Goal: Task Accomplishment & Management: Use online tool/utility

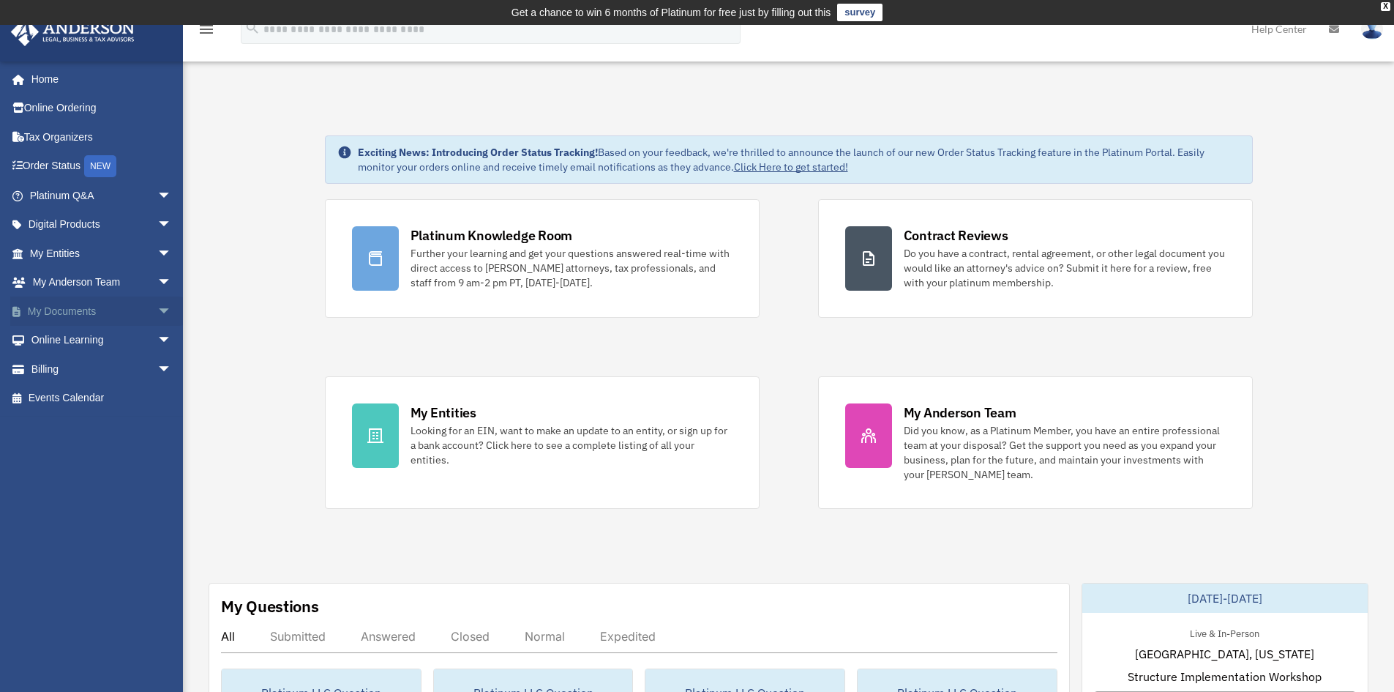
click at [157, 307] on span "arrow_drop_down" at bounding box center [171, 311] width 29 height 30
click at [69, 335] on link "Box" at bounding box center [106, 340] width 173 height 29
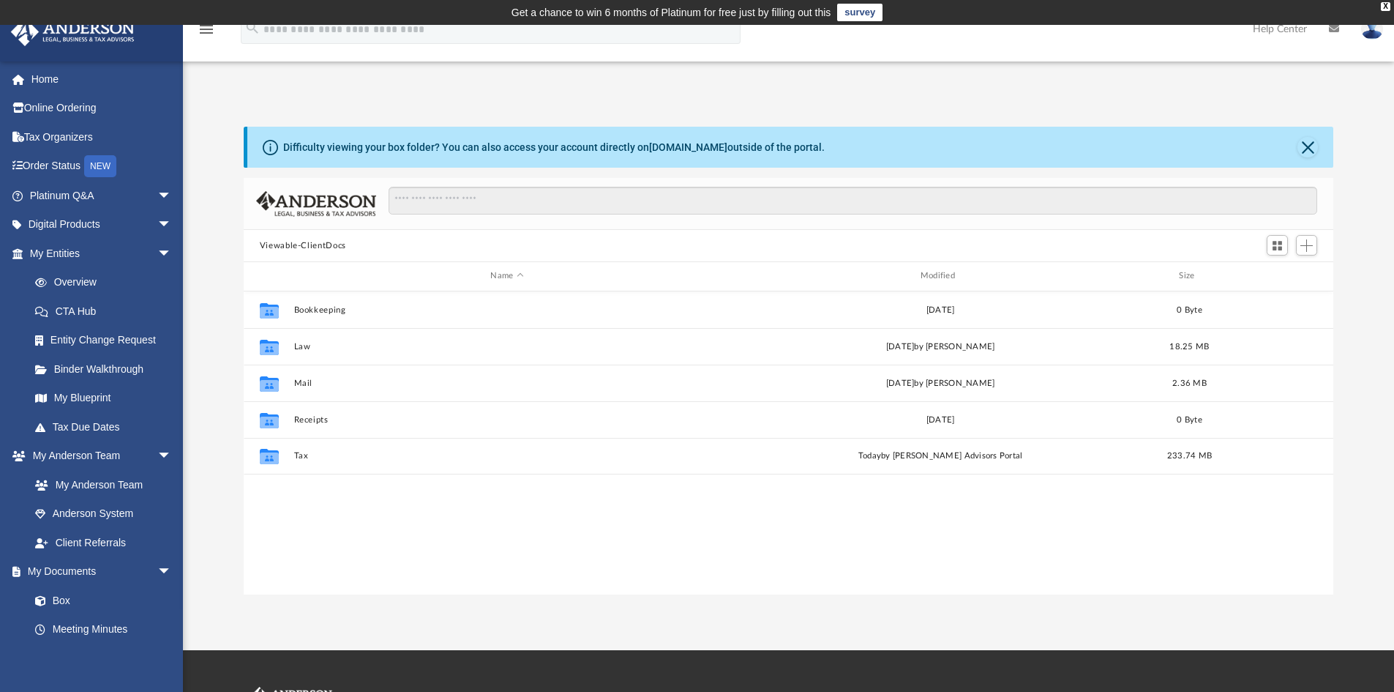
scroll to position [322, 1079]
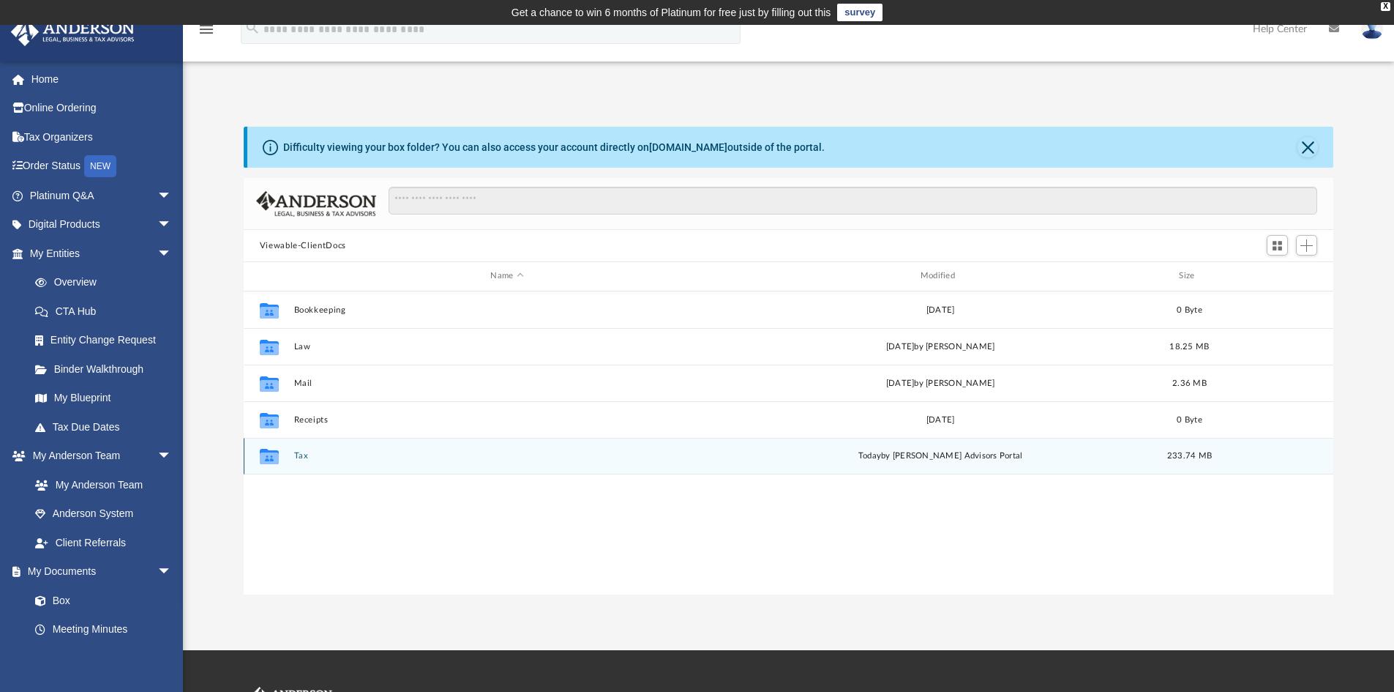
click at [266, 453] on icon "grid" at bounding box center [269, 458] width 19 height 12
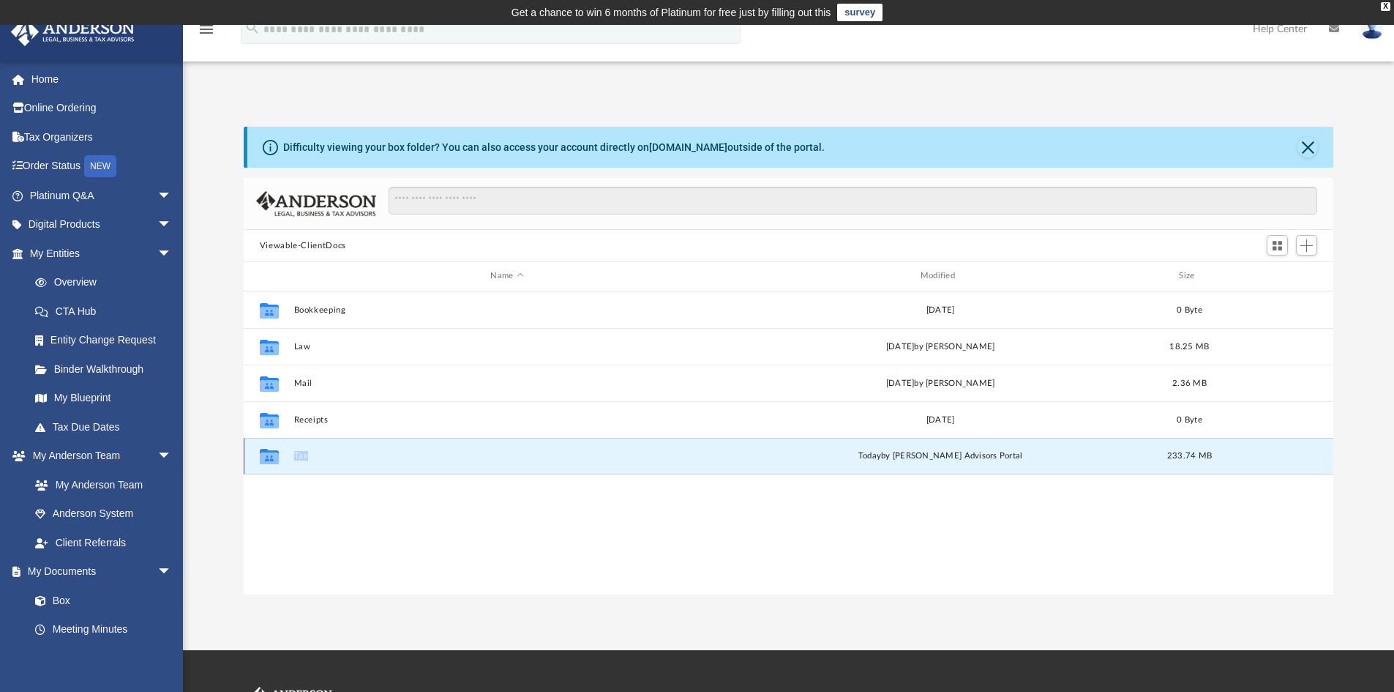
click at [266, 453] on icon "grid" at bounding box center [269, 458] width 19 height 12
click at [300, 450] on div "Collaborated Folder Tax today by Anderson Advisors Portal 233.74 MB" at bounding box center [789, 456] width 1091 height 37
click at [300, 452] on button "Tax" at bounding box center [507, 456] width 427 height 10
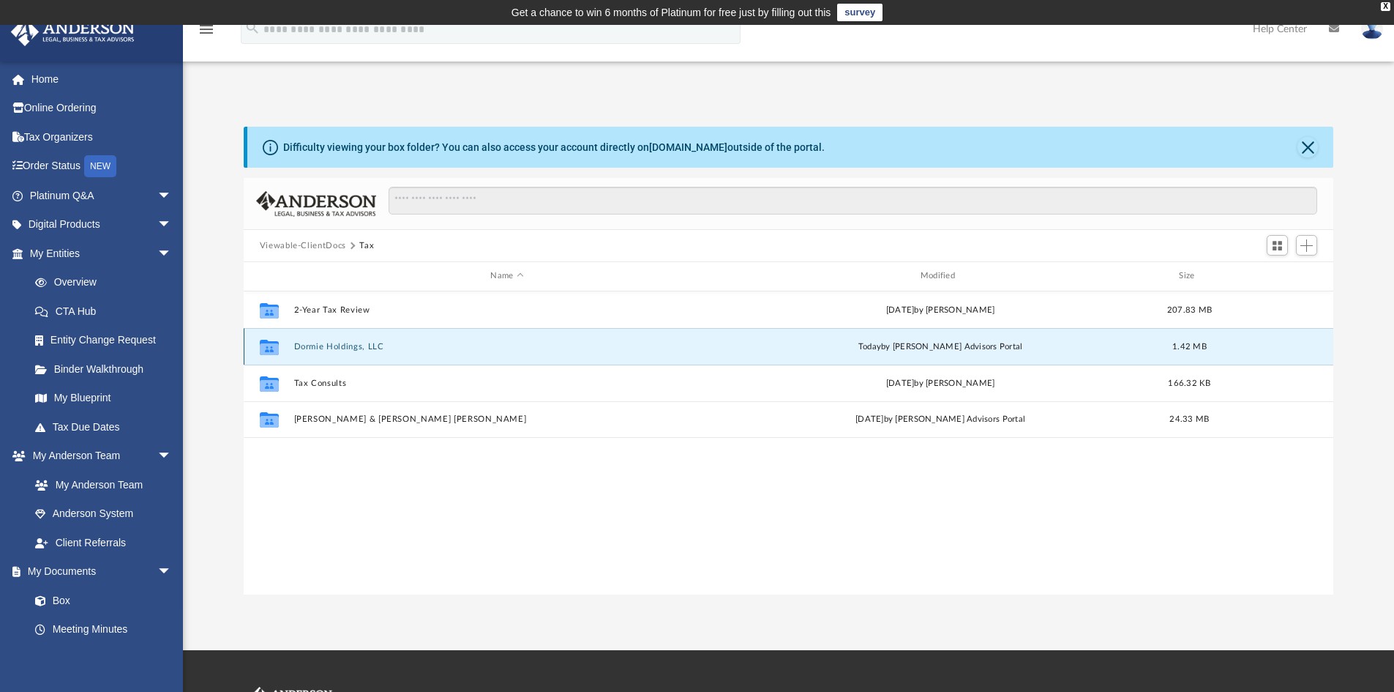
click at [357, 345] on button "Dormie Holdings, LLC" at bounding box center [507, 347] width 427 height 10
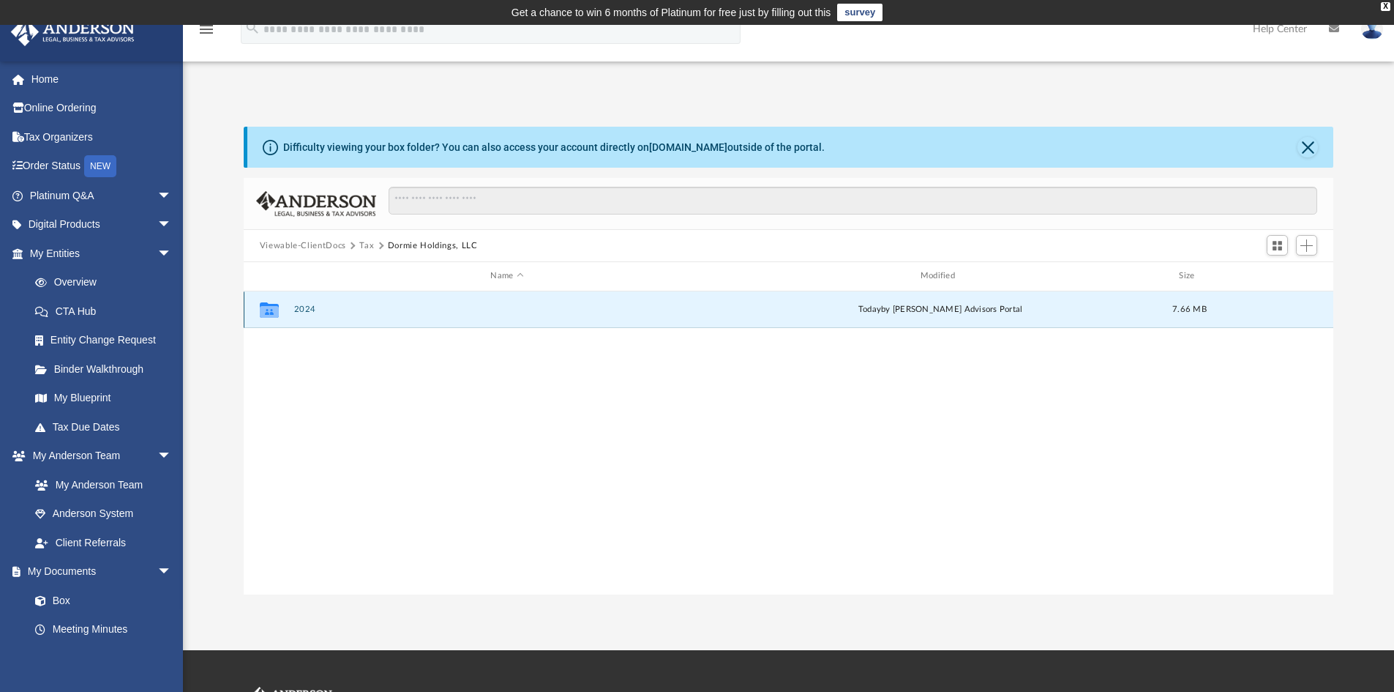
click at [300, 305] on button "2024" at bounding box center [507, 309] width 427 height 10
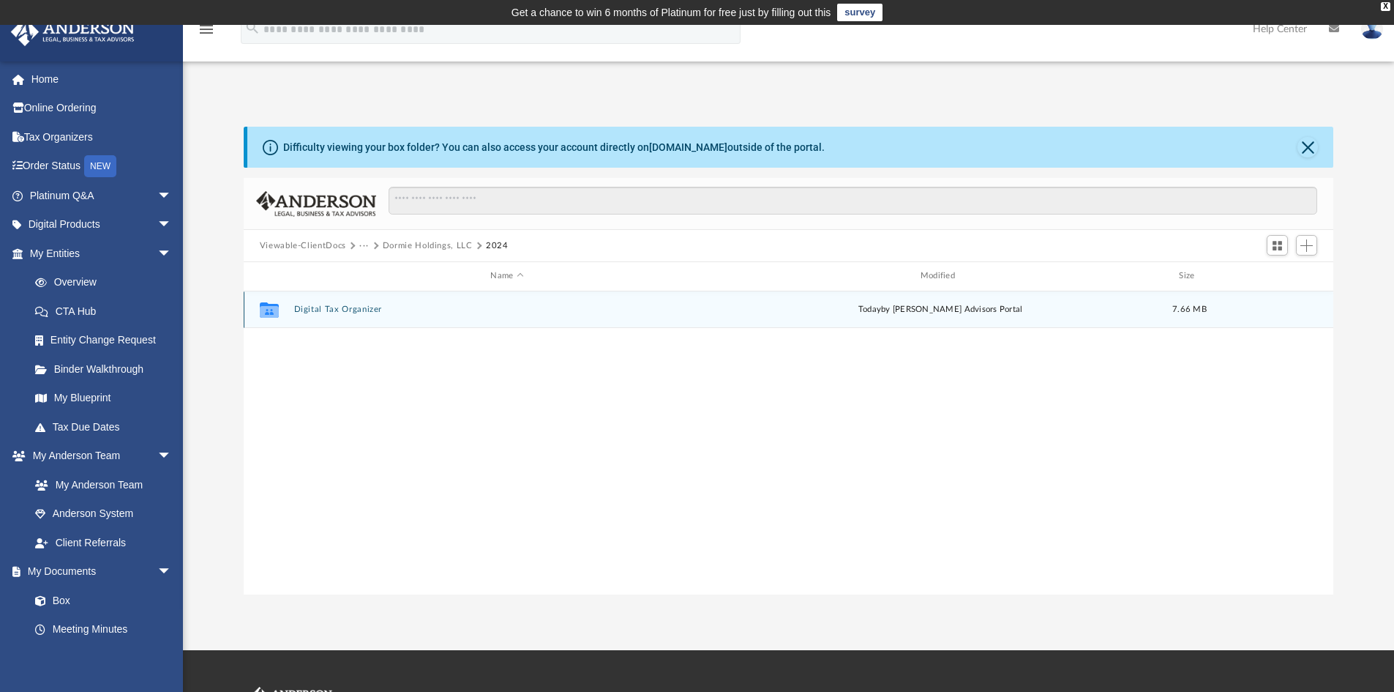
click at [336, 306] on button "Digital Tax Organizer" at bounding box center [507, 309] width 427 height 10
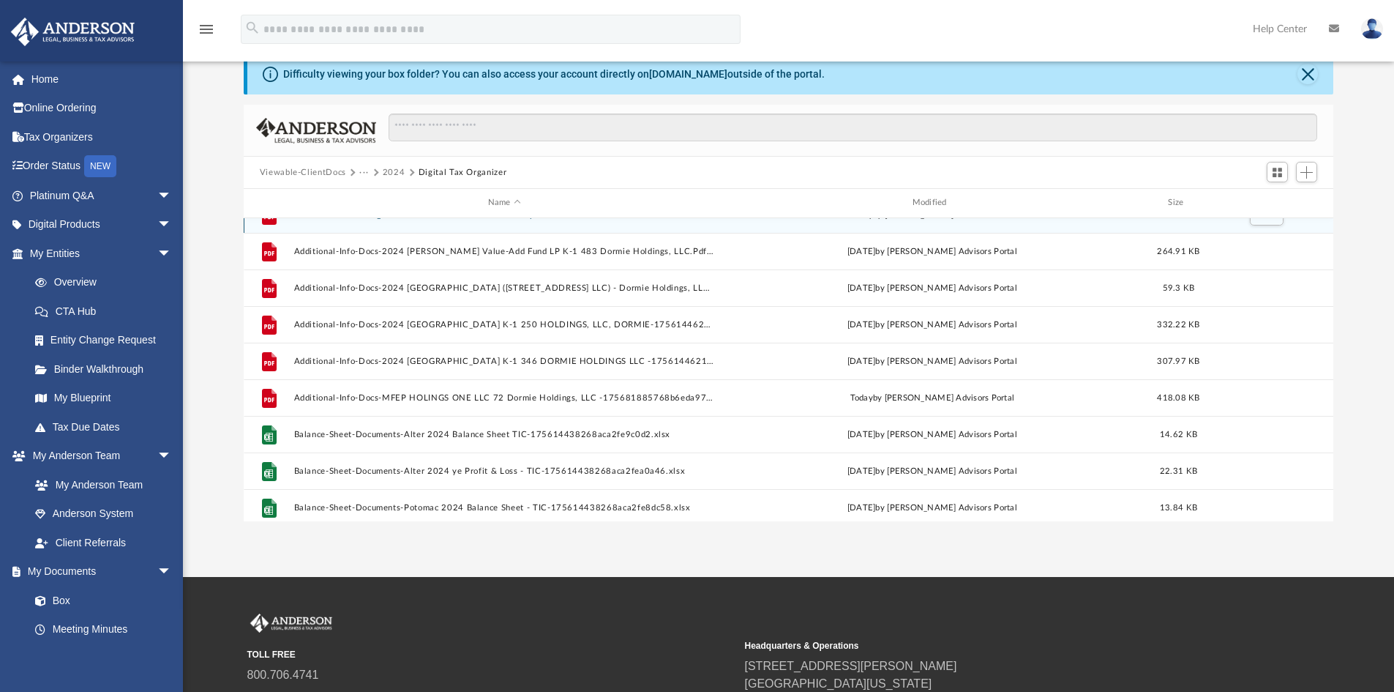
scroll to position [0, 0]
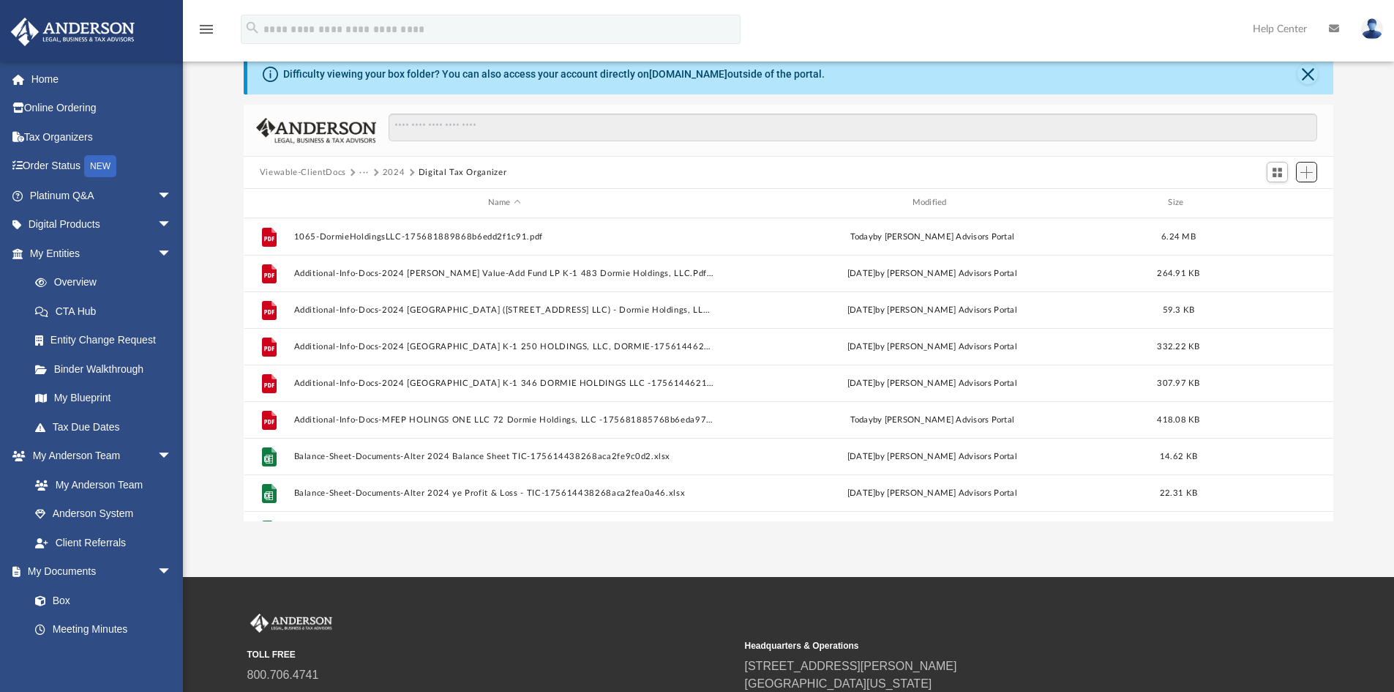
click at [1312, 173] on span "Add" at bounding box center [1307, 172] width 12 height 12
click at [1275, 201] on li "Upload" at bounding box center [1286, 201] width 47 height 15
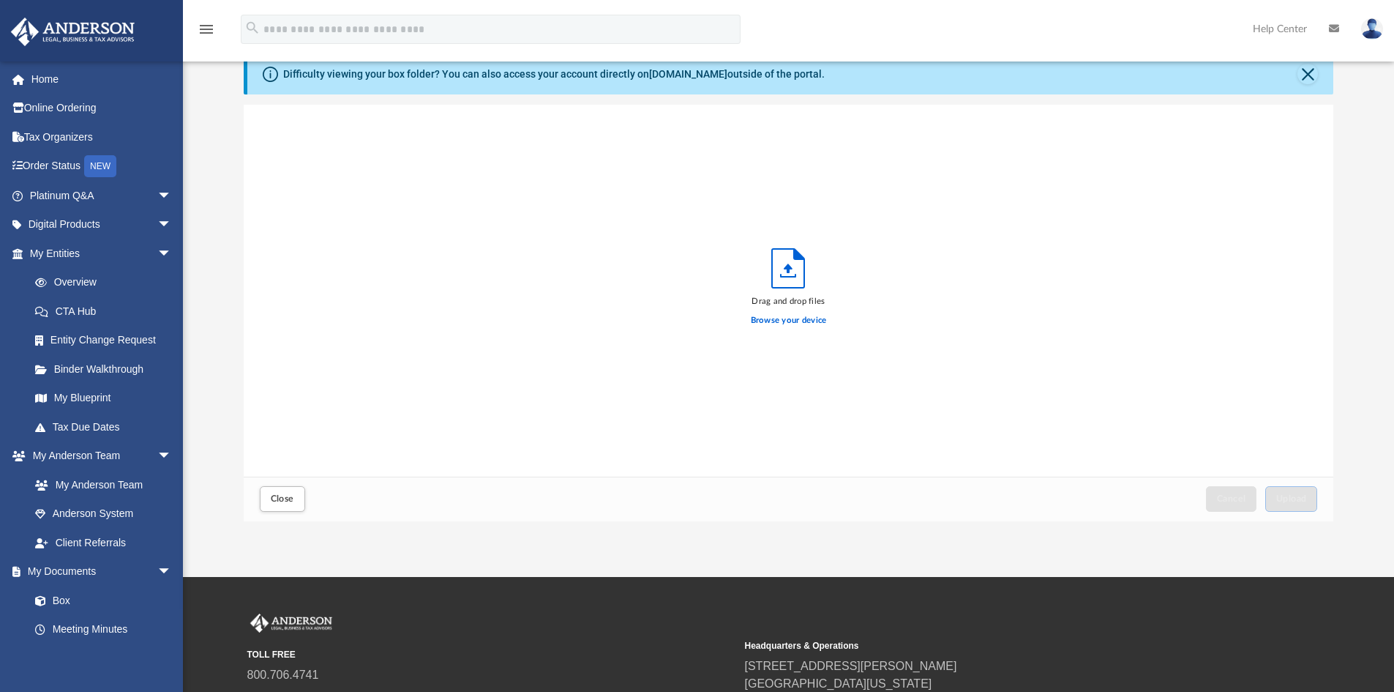
scroll to position [360, 1079]
click at [1279, 494] on span "Upload" at bounding box center [1292, 498] width 31 height 9
click at [1285, 498] on span "Upload" at bounding box center [1292, 498] width 31 height 9
click at [288, 504] on button "Close" at bounding box center [282, 499] width 45 height 26
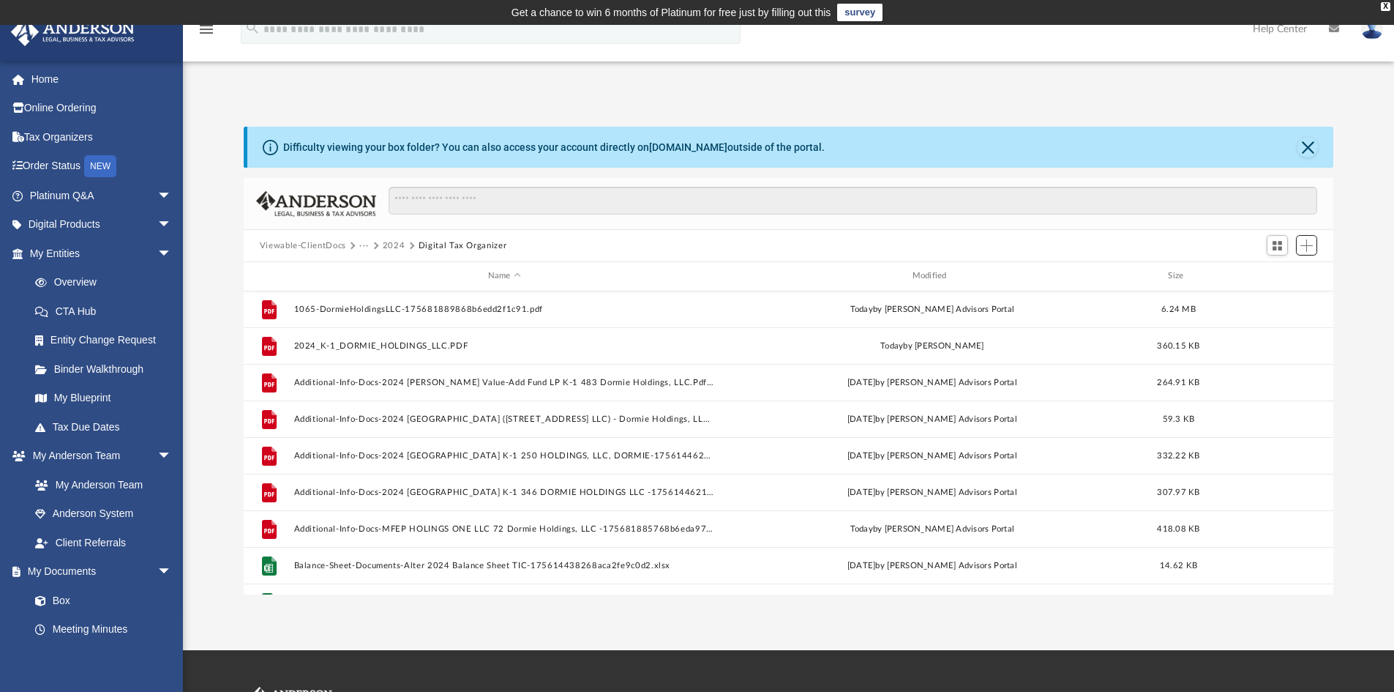
scroll to position [0, 0]
click at [157, 254] on span "arrow_drop_down" at bounding box center [171, 254] width 29 height 30
